Goal: Information Seeking & Learning: Learn about a topic

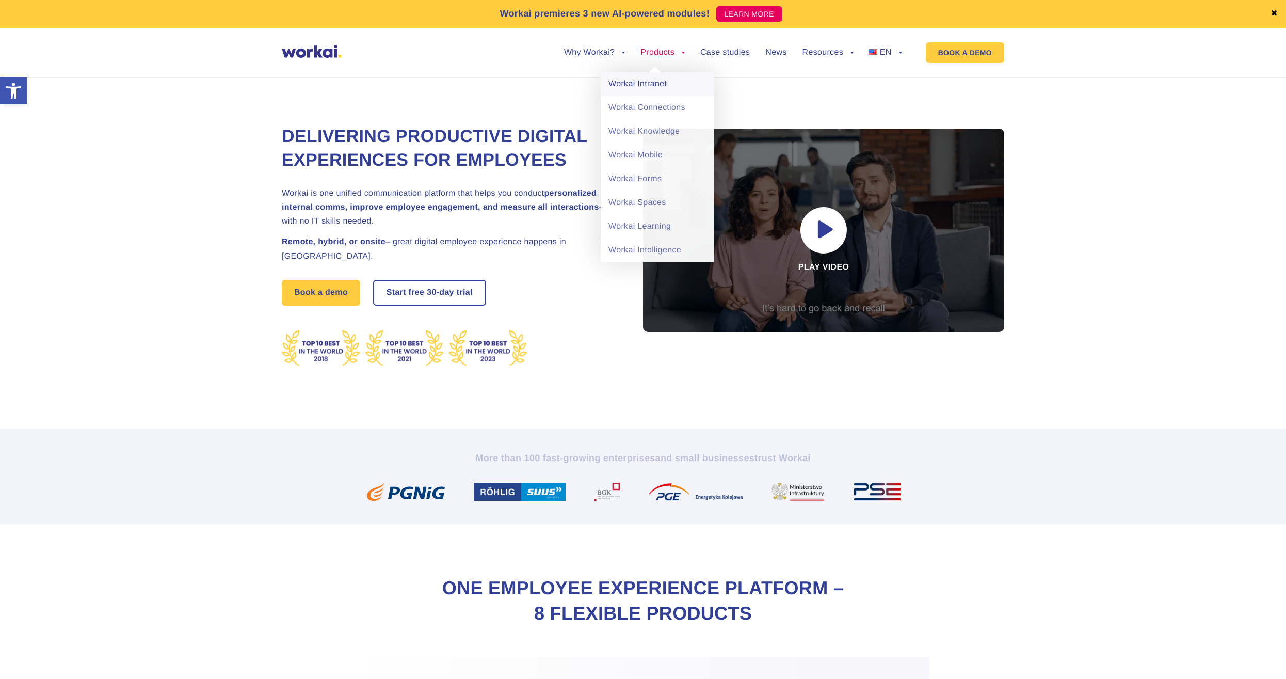
click at [650, 84] on link "Workai Intranet" at bounding box center [658, 84] width 114 height 24
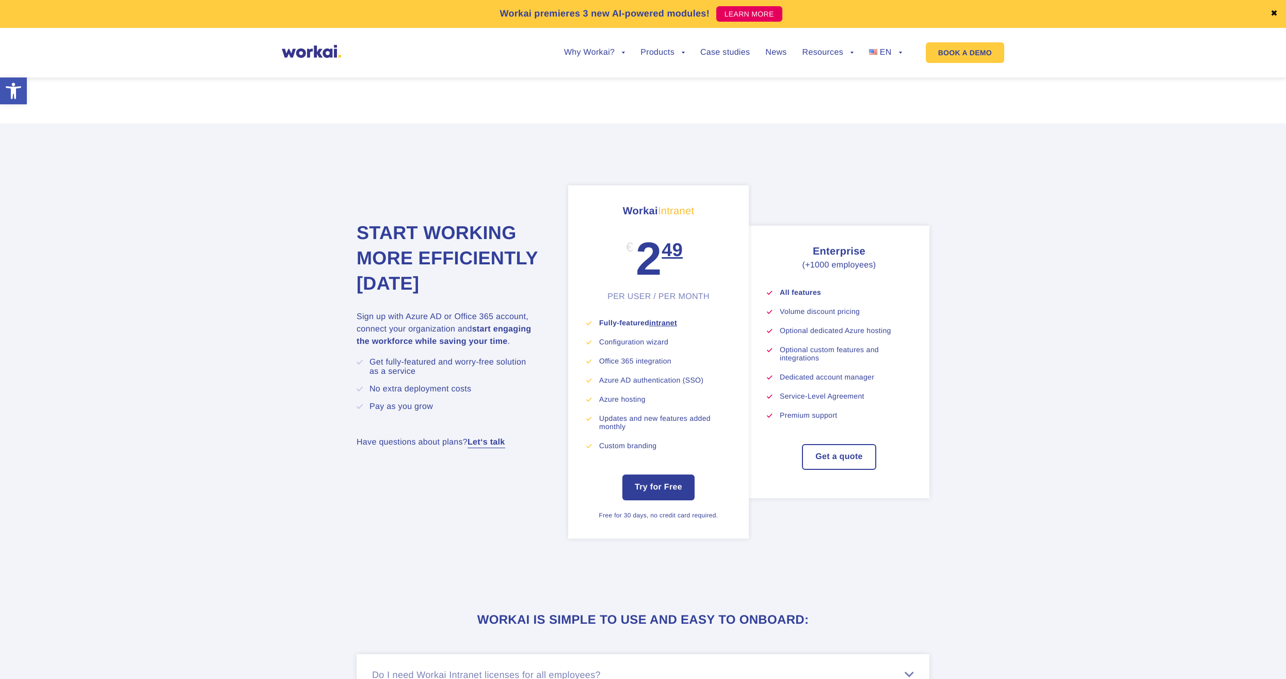
scroll to position [3422, 0]
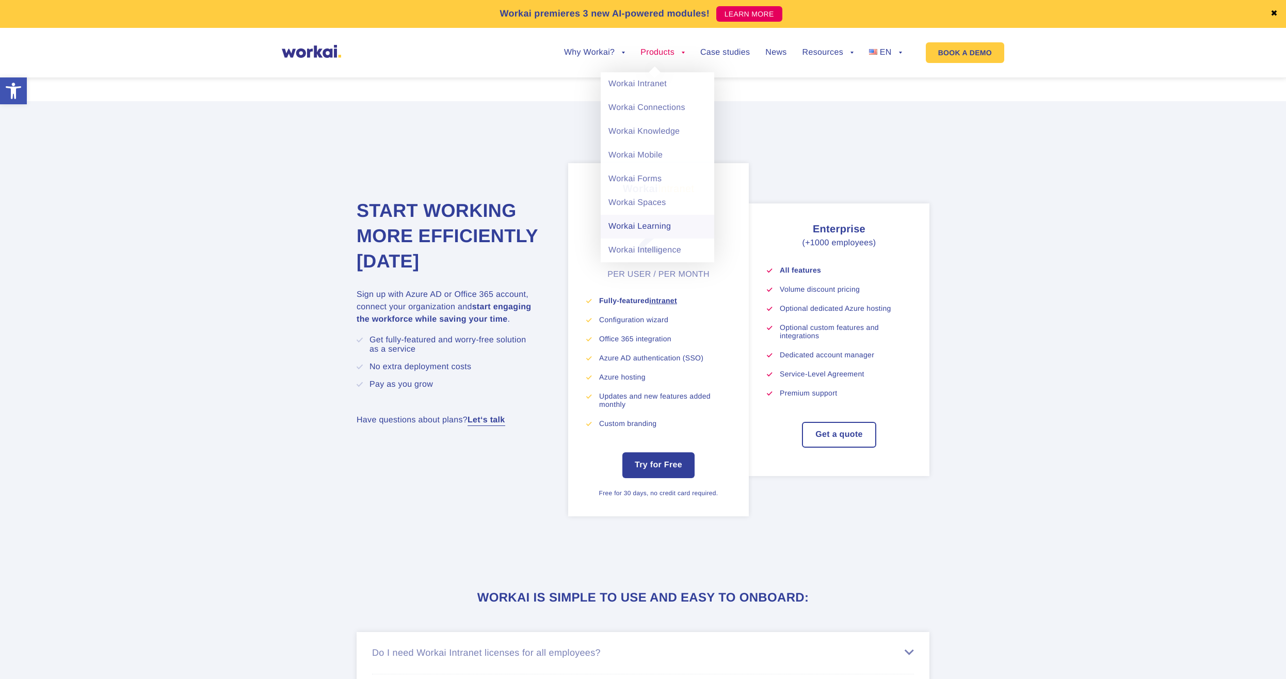
click at [641, 230] on link "Workai Learning" at bounding box center [658, 227] width 114 height 24
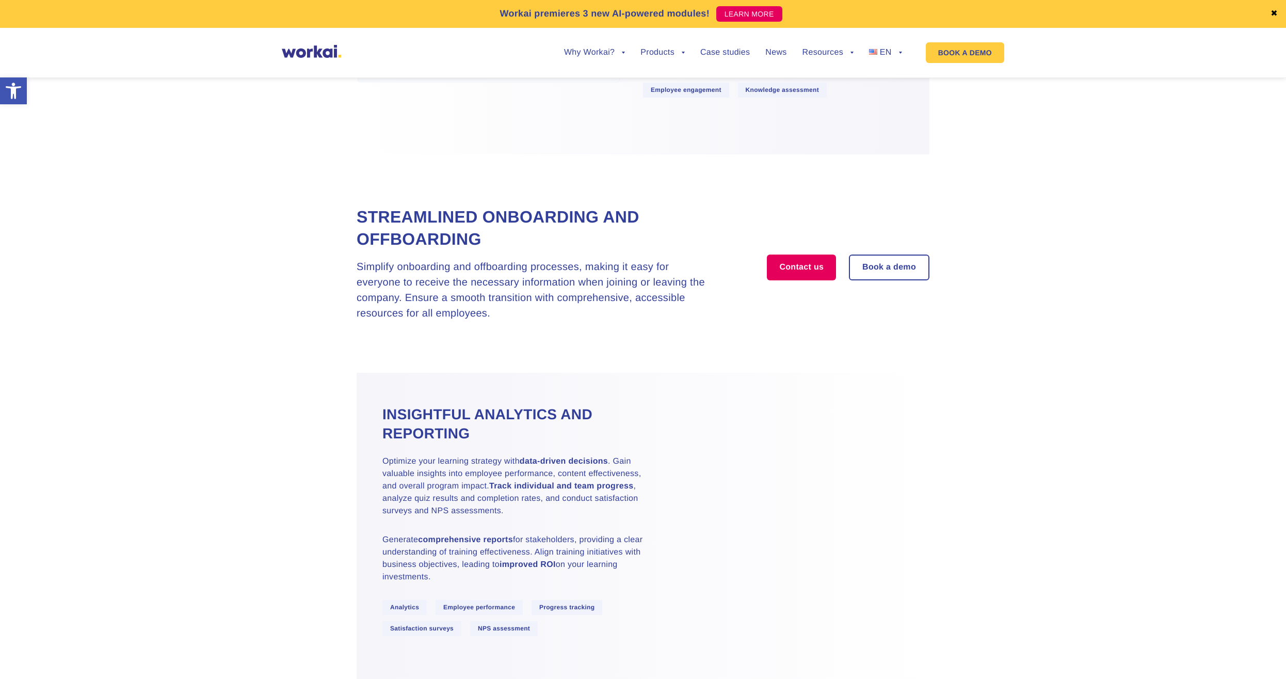
scroll to position [2264, 0]
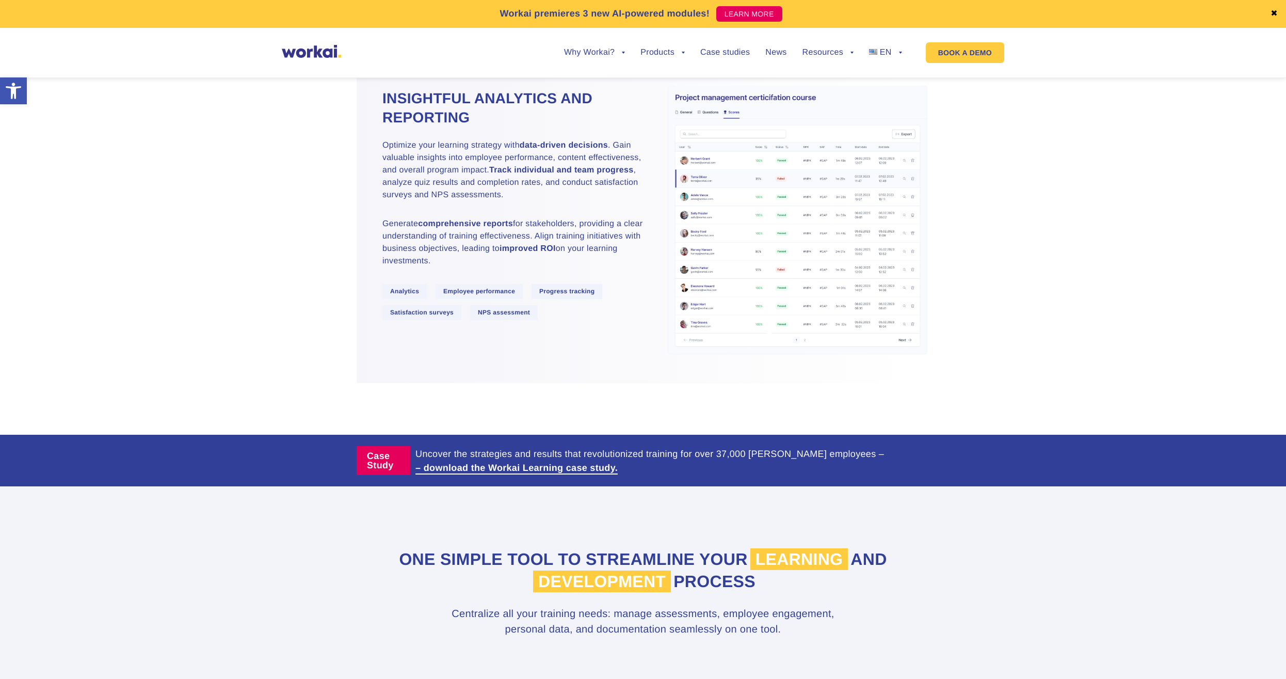
click at [967, 324] on section "Insightful analytics and reporting Optimize your learning strategy with data-dr…" at bounding box center [643, 220] width 1286 height 326
